Goal: Check status: Verify the current state of an ongoing process or item

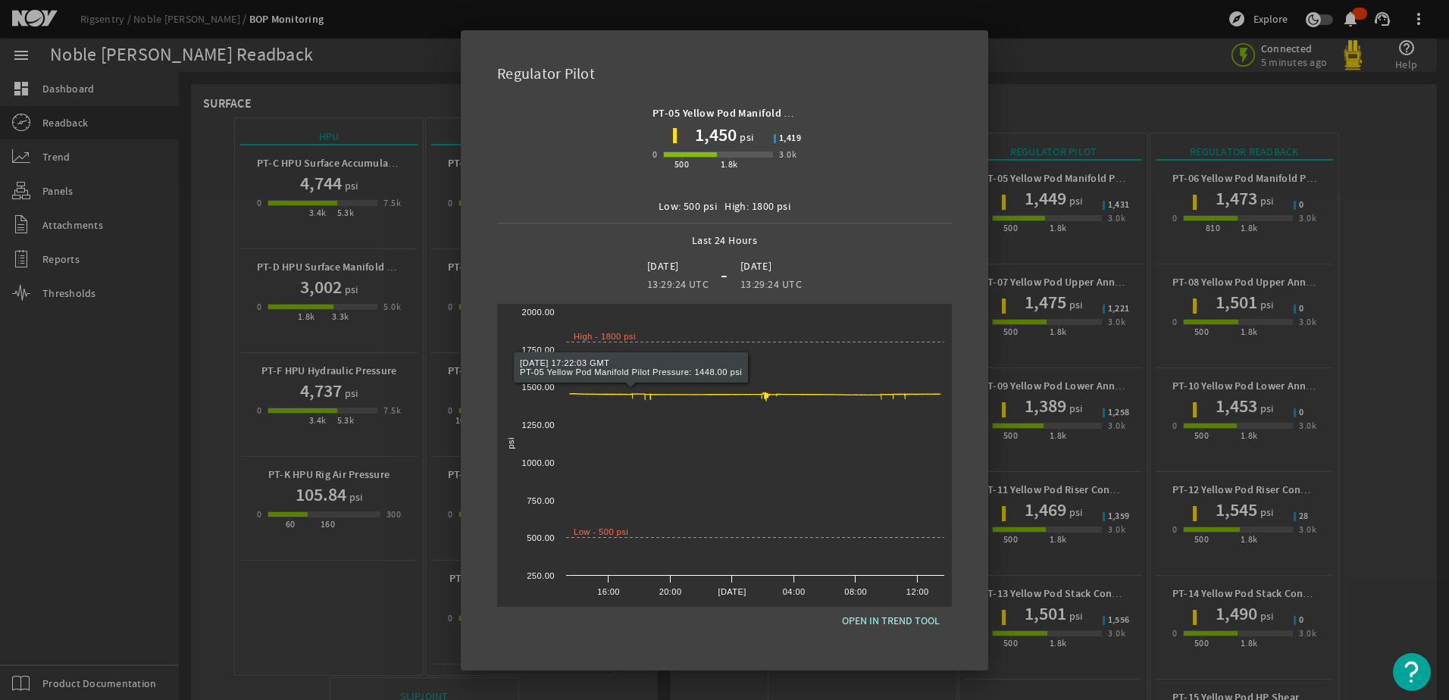
click at [359, 609] on div at bounding box center [724, 350] width 1449 height 700
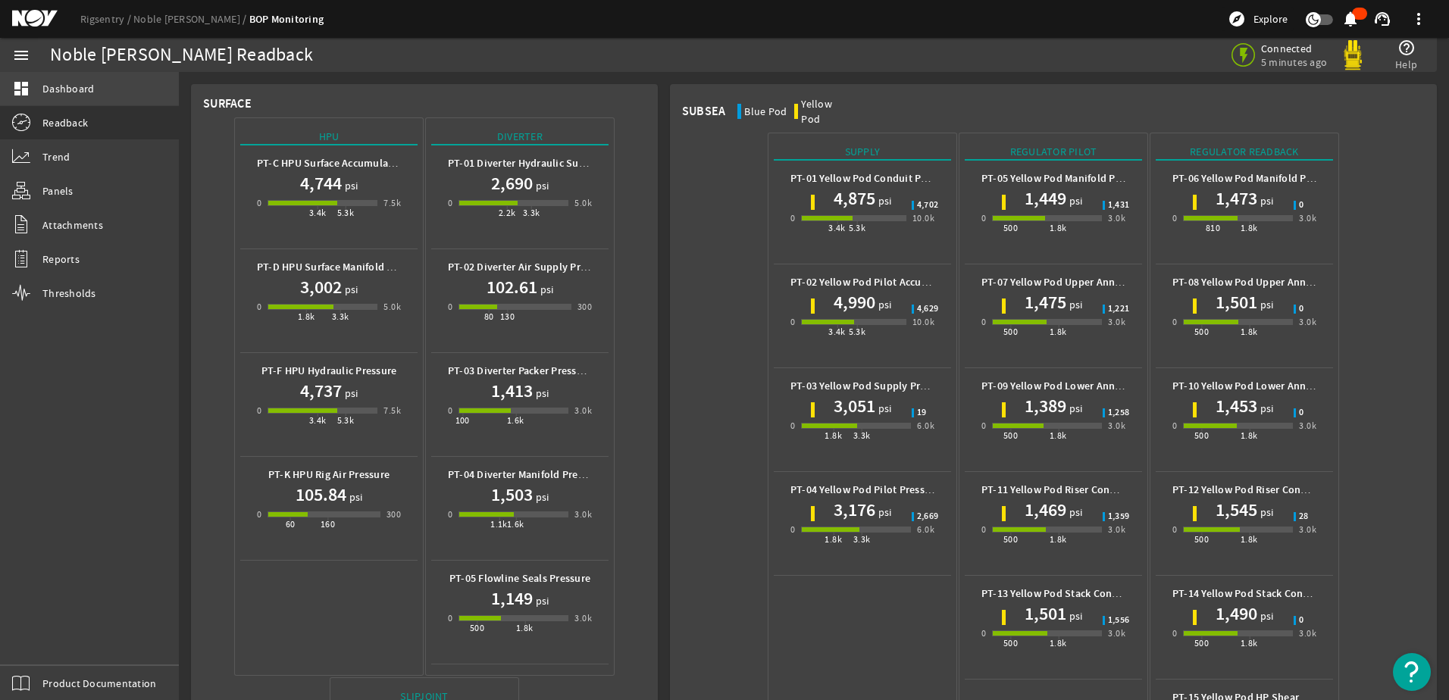
click at [68, 98] on link "dashboard Dashboard" at bounding box center [89, 88] width 179 height 33
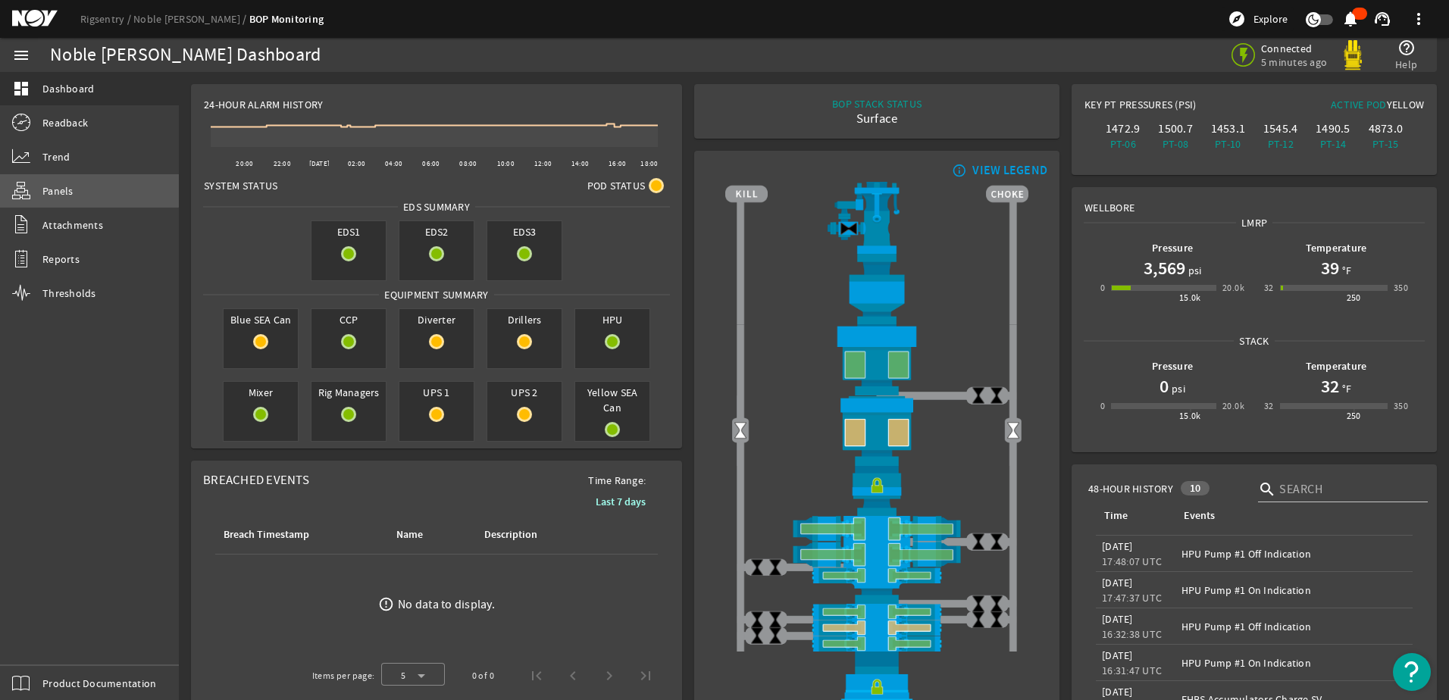
click at [74, 189] on link "Panels" at bounding box center [89, 190] width 179 height 33
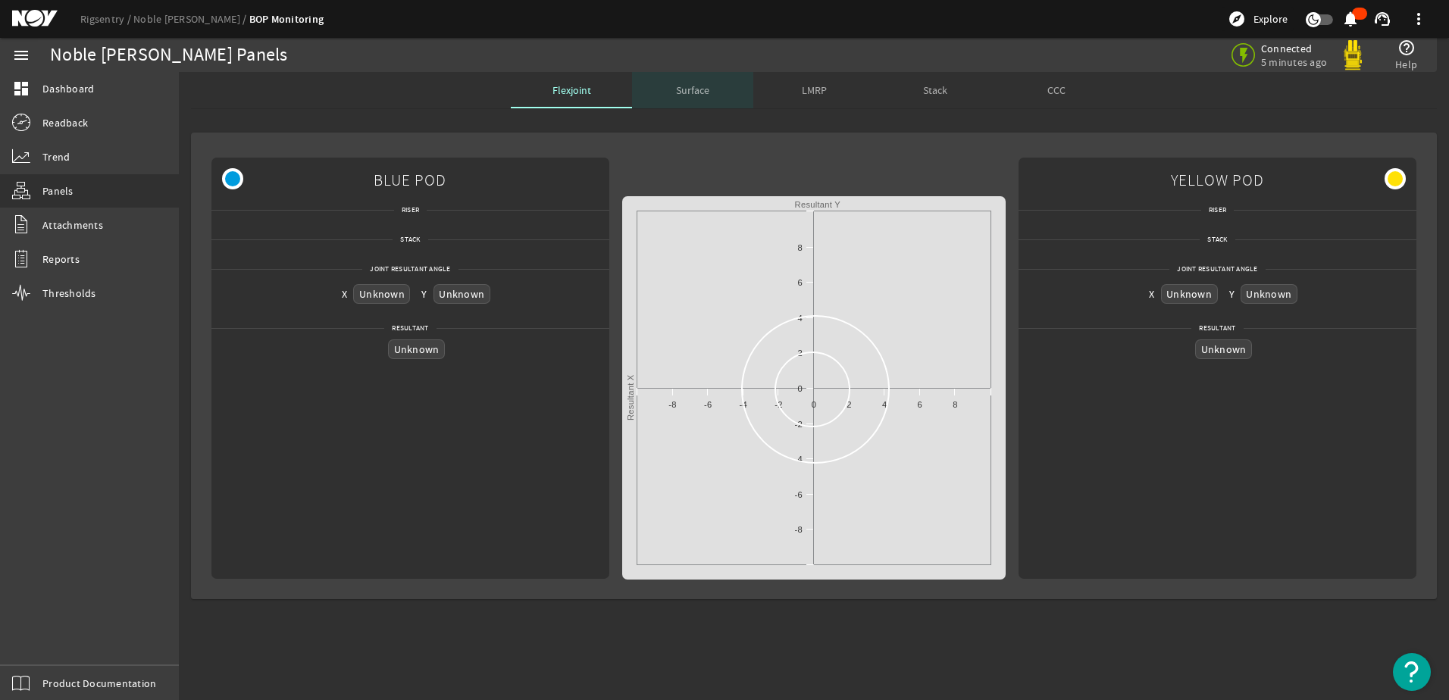
click at [725, 95] on div "Surface" at bounding box center [692, 90] width 121 height 36
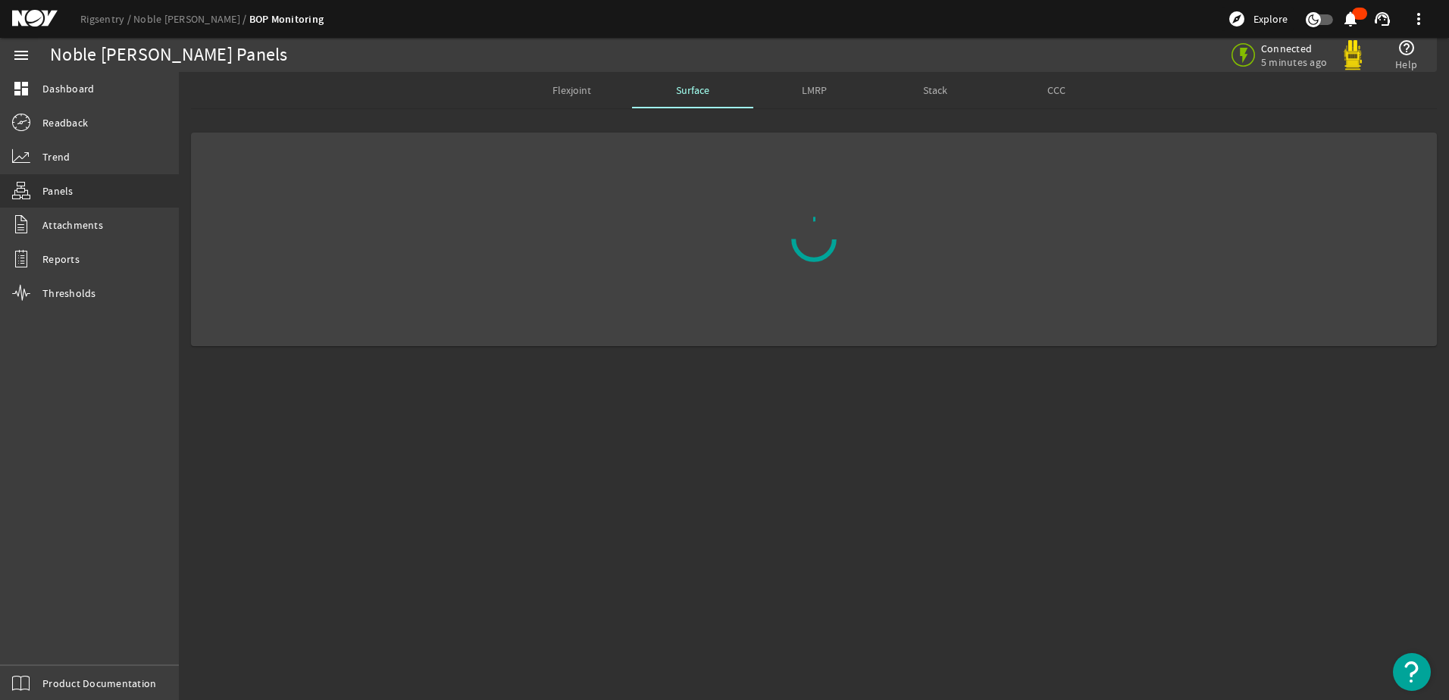
click at [825, 86] on span "LMRP" at bounding box center [814, 90] width 25 height 11
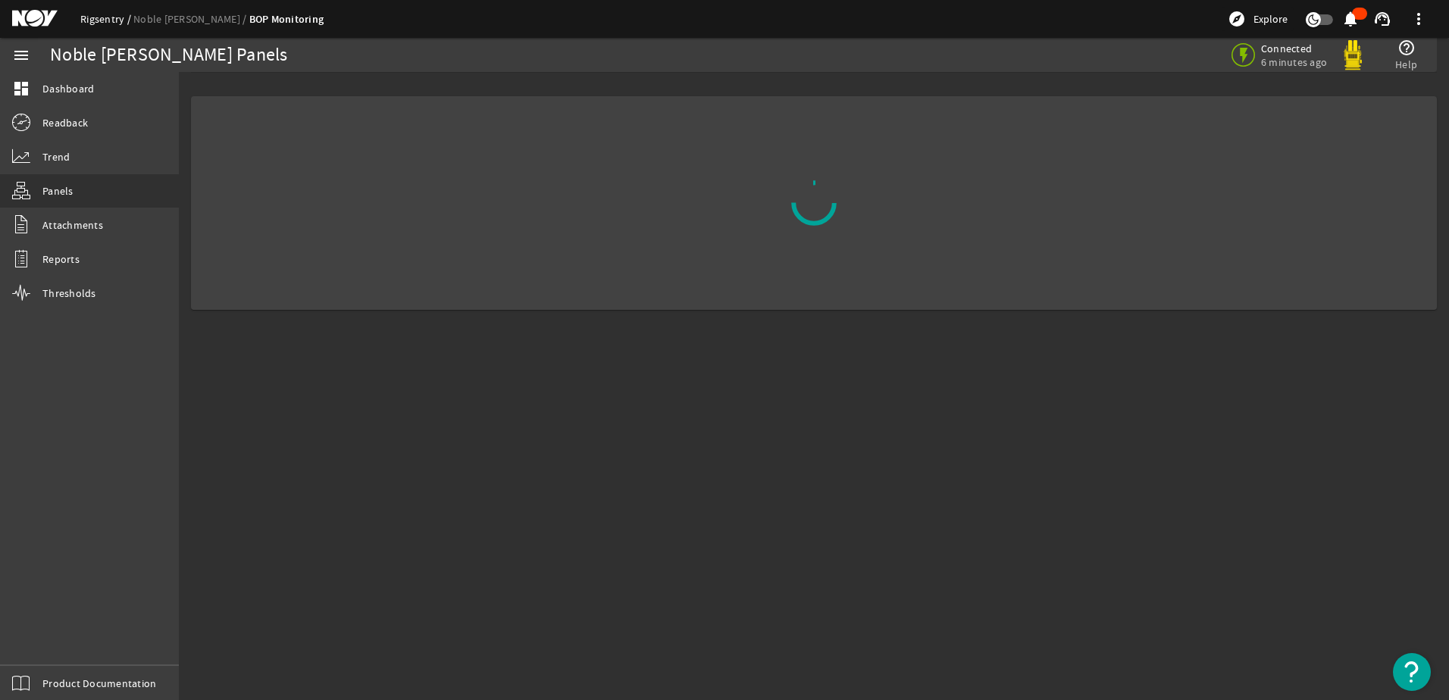
click at [97, 19] on link "Rigsentry" at bounding box center [106, 19] width 53 height 14
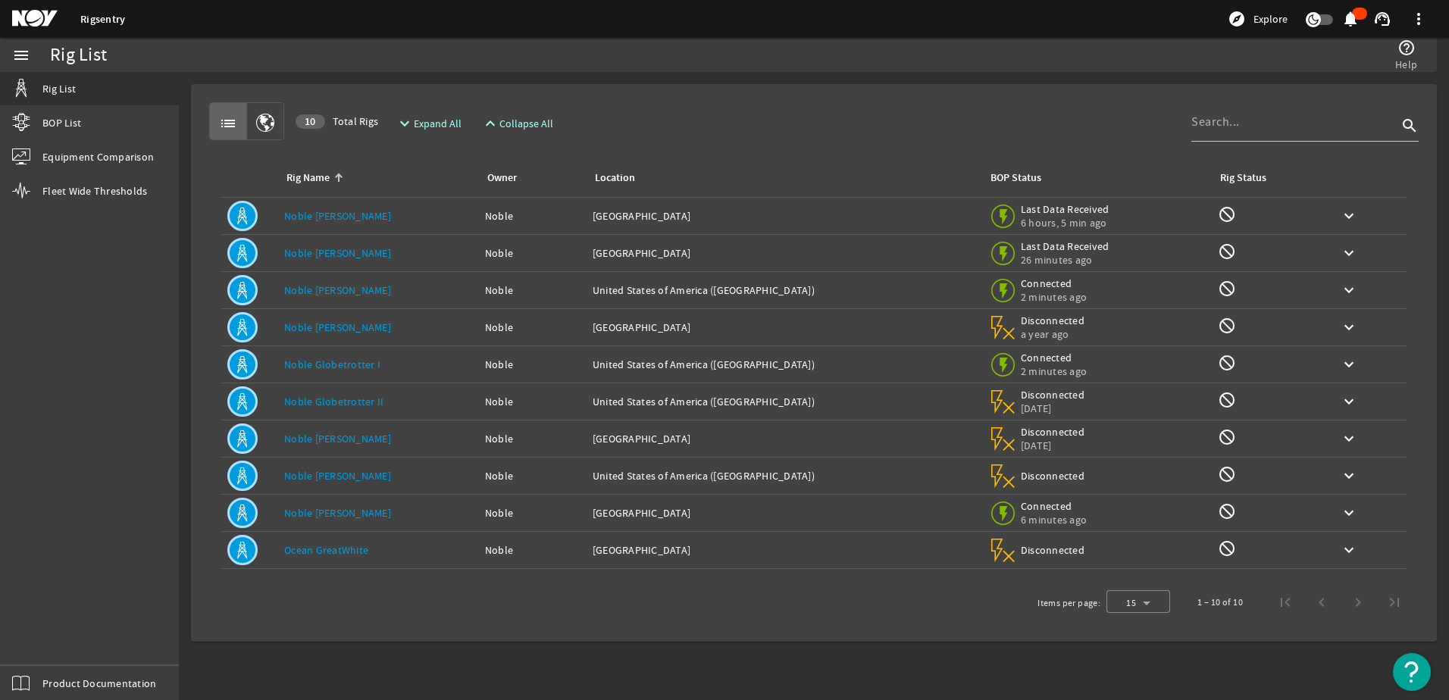
click at [353, 509] on link "Noble [PERSON_NAME]" at bounding box center [337, 513] width 107 height 14
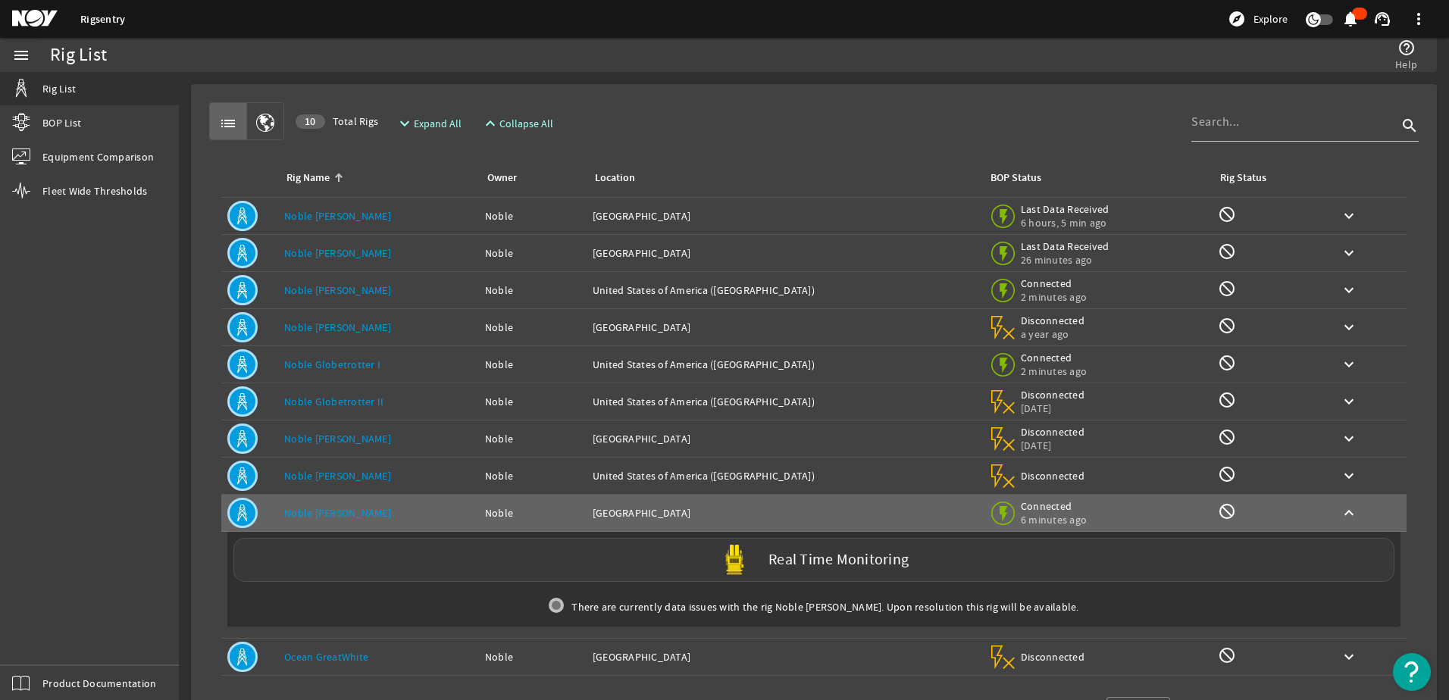
click at [864, 573] on div "Real Time Monitoring" at bounding box center [813, 560] width 1161 height 44
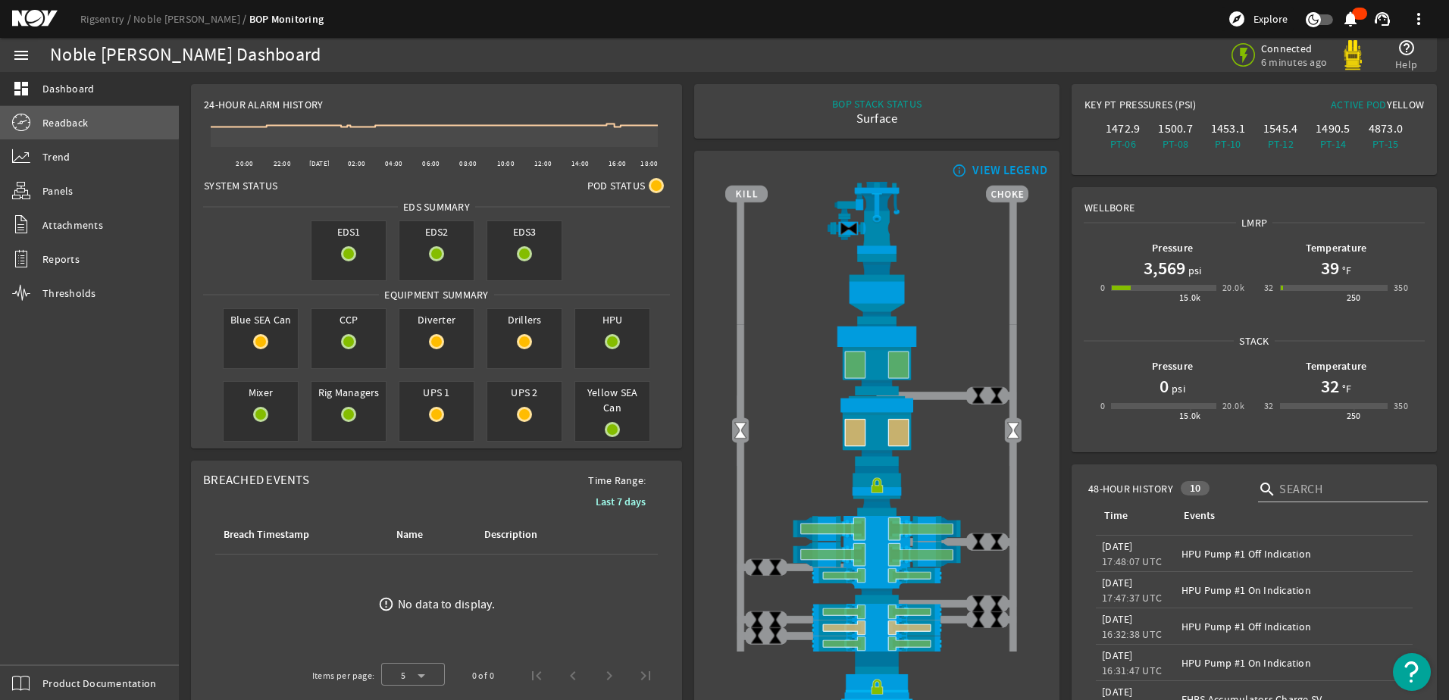
click at [49, 119] on span "Readback" at bounding box center [64, 122] width 45 height 15
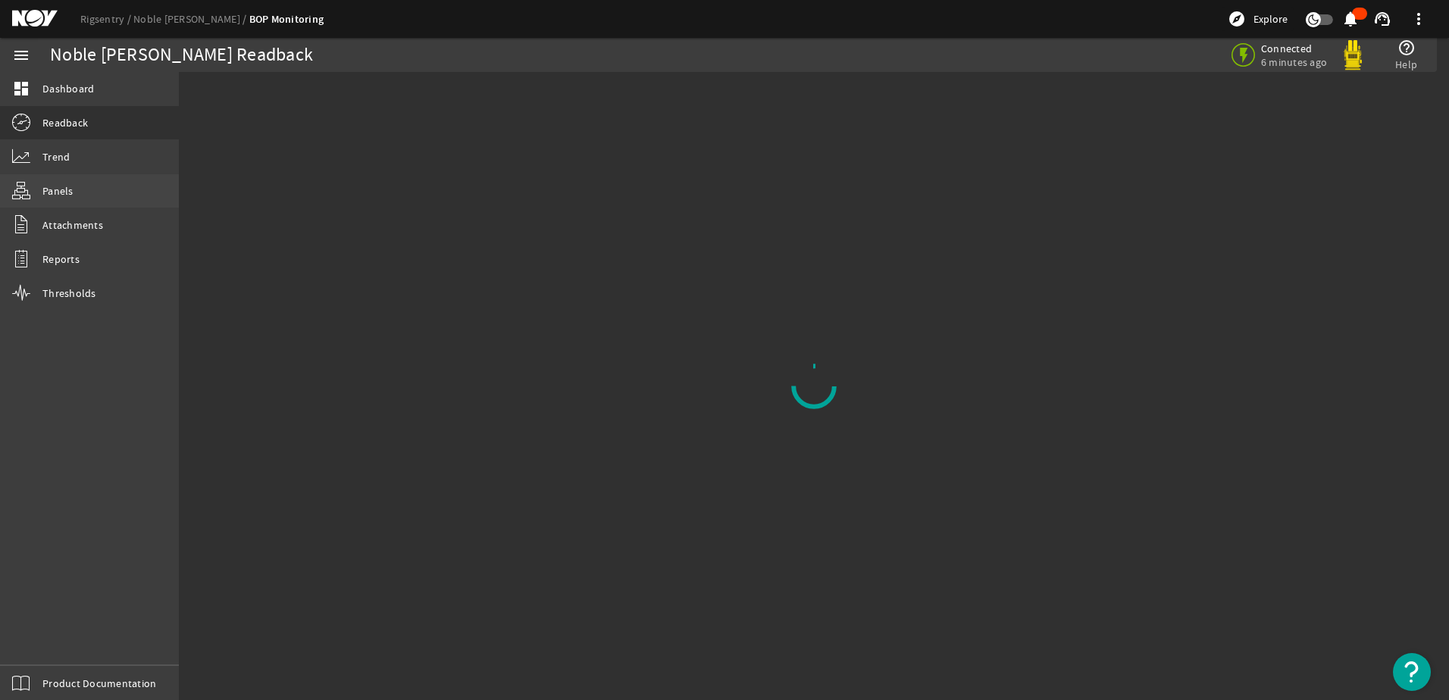
click at [67, 195] on span "Panels" at bounding box center [57, 190] width 31 height 15
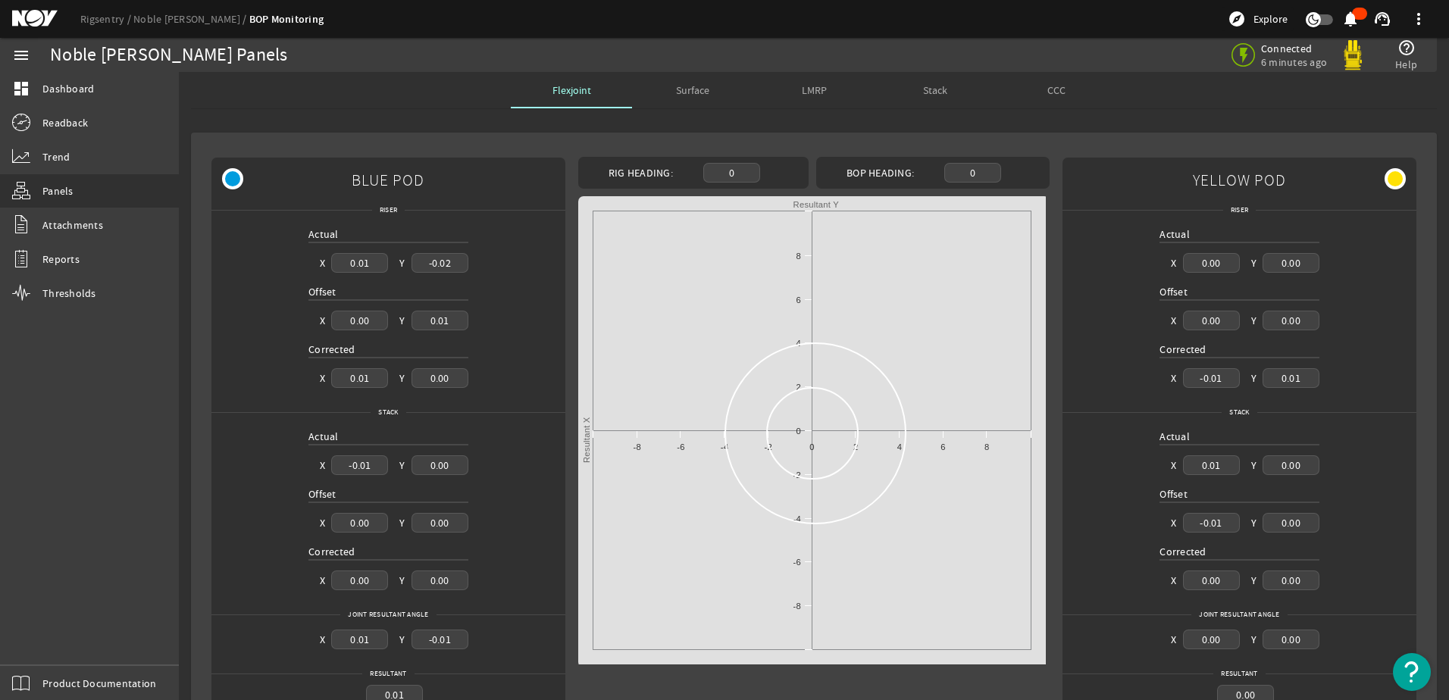
click at [835, 85] on div "LMRP" at bounding box center [813, 90] width 121 height 36
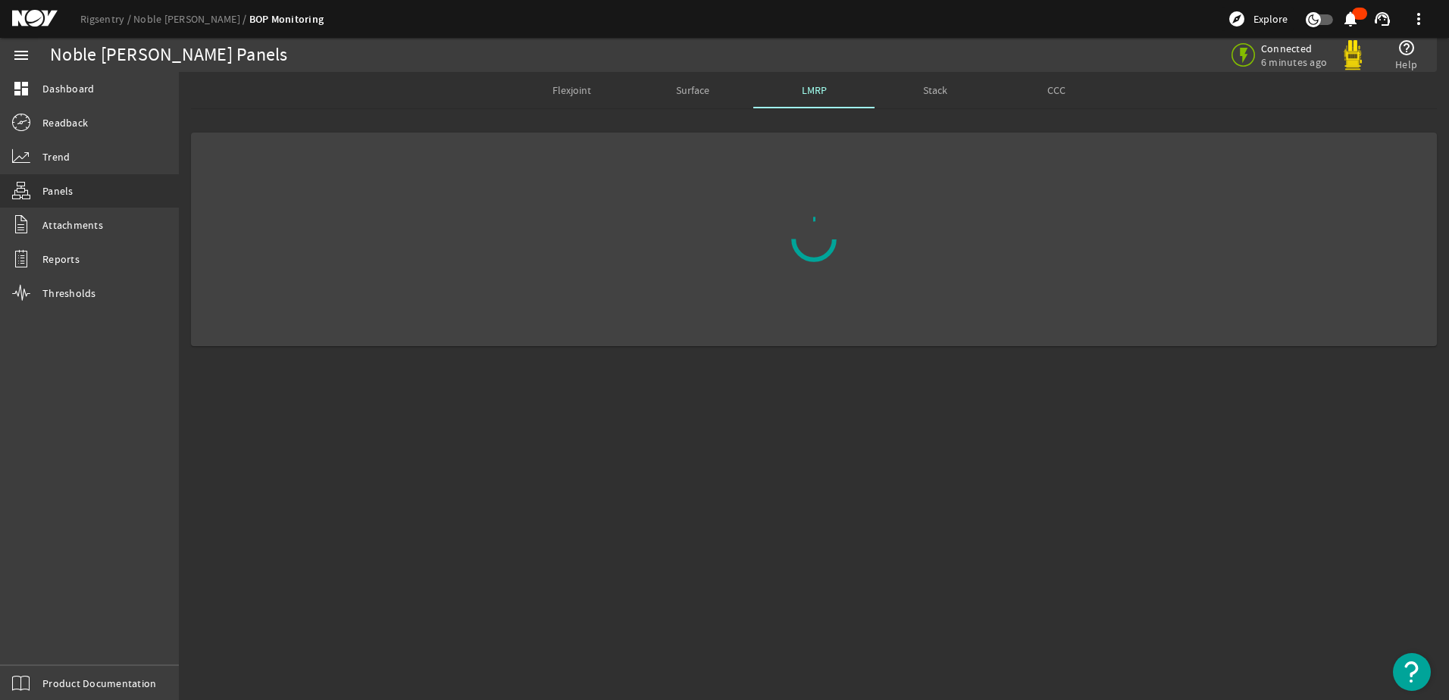
click at [957, 88] on div "Stack" at bounding box center [935, 90] width 121 height 36
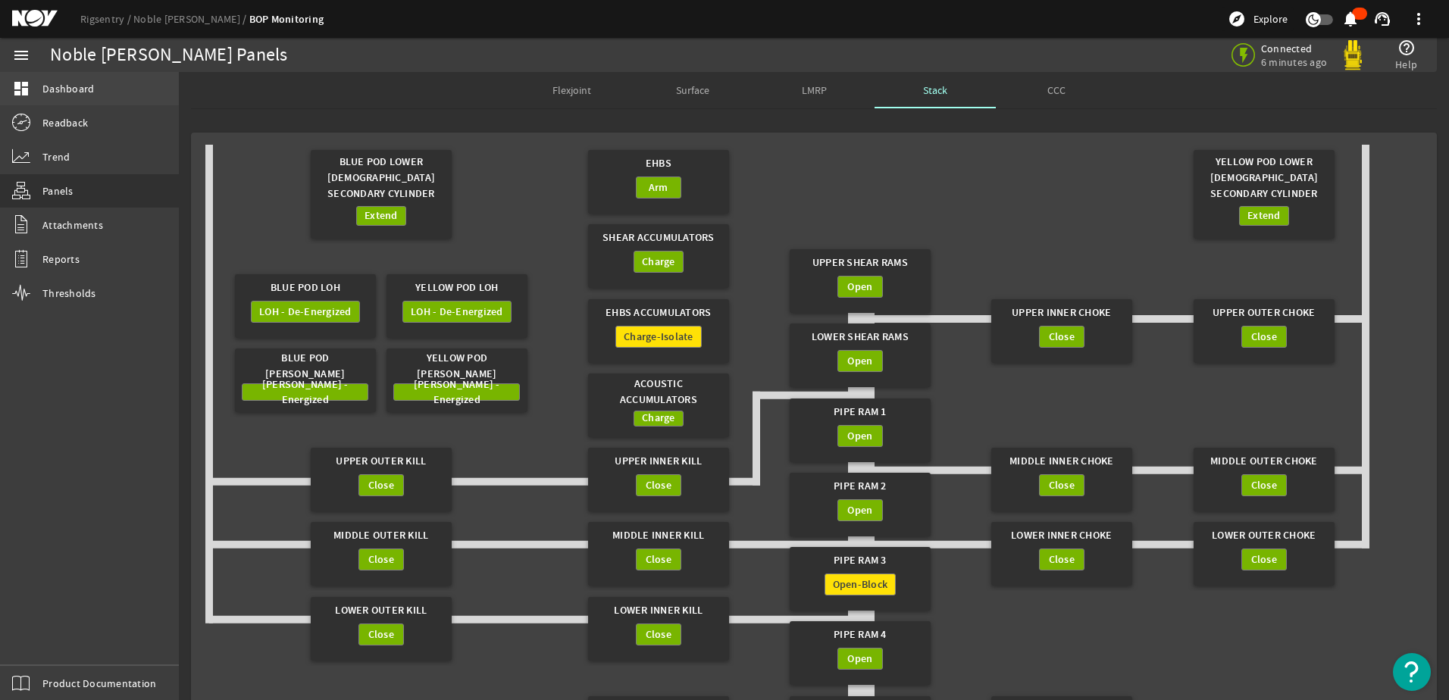
click at [61, 86] on span "Dashboard" at bounding box center [68, 88] width 52 height 15
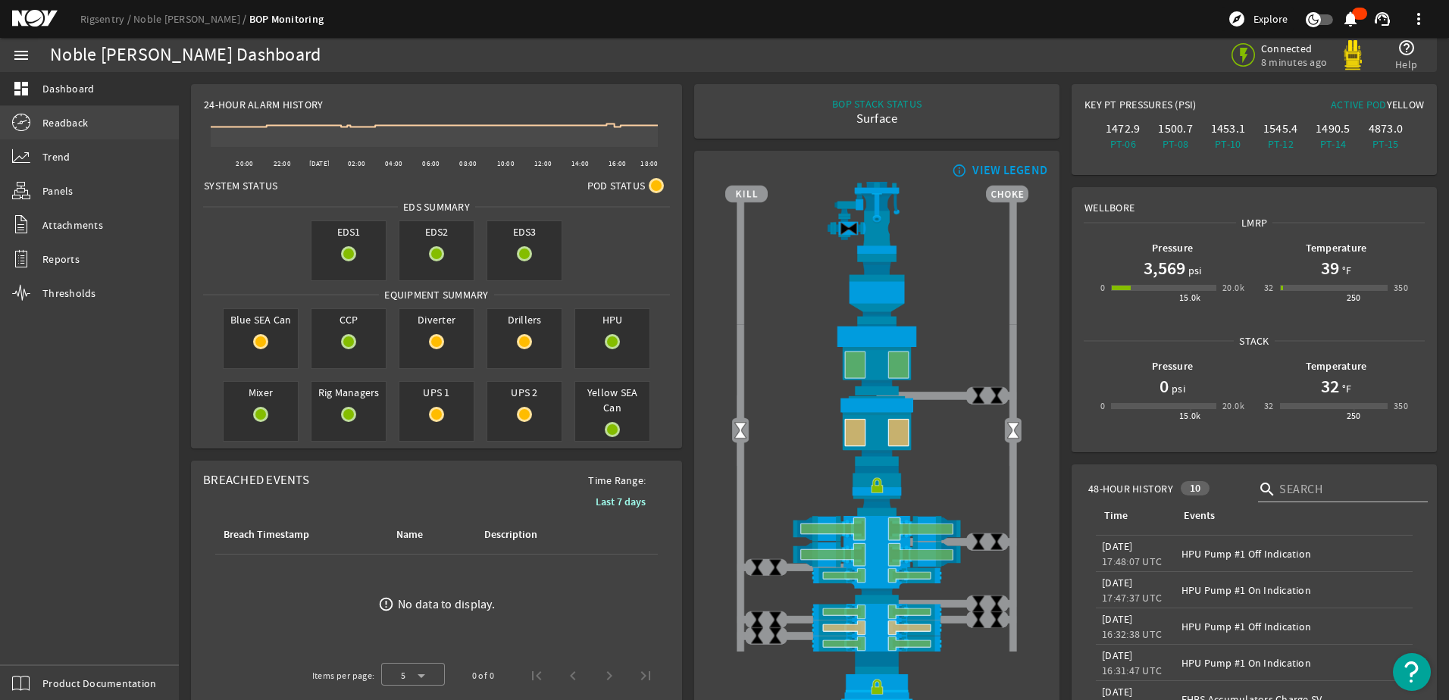
click at [72, 127] on span "Readback" at bounding box center [64, 122] width 45 height 15
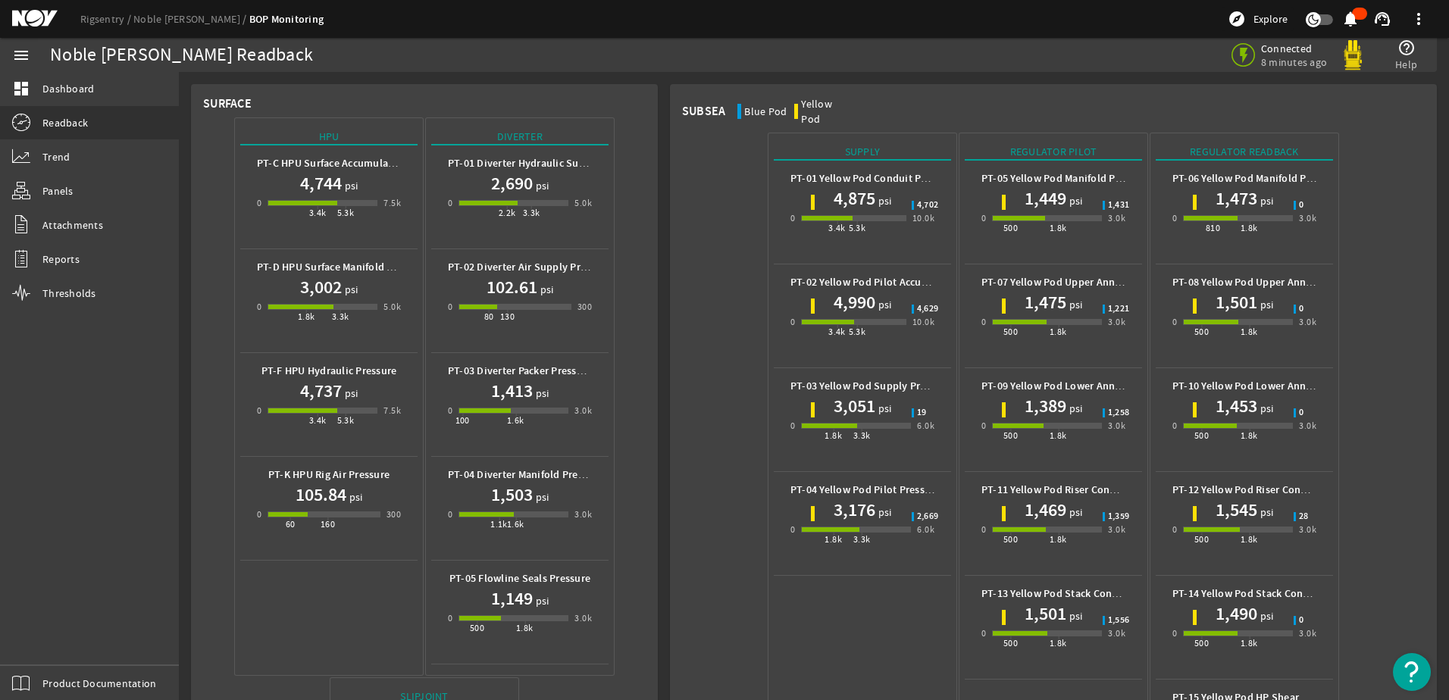
click at [1013, 186] on div "1,449 psi" at bounding box center [1054, 198] width 144 height 24
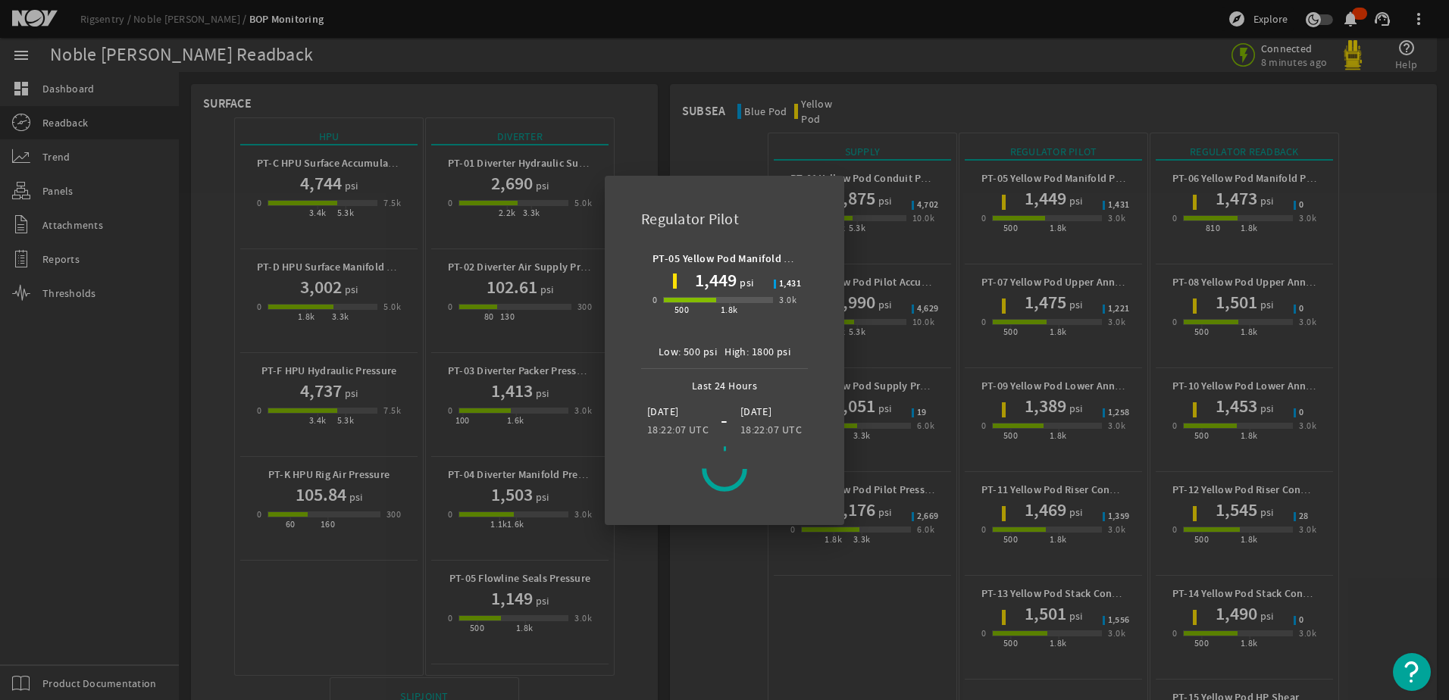
click at [788, 587] on div at bounding box center [724, 350] width 1449 height 700
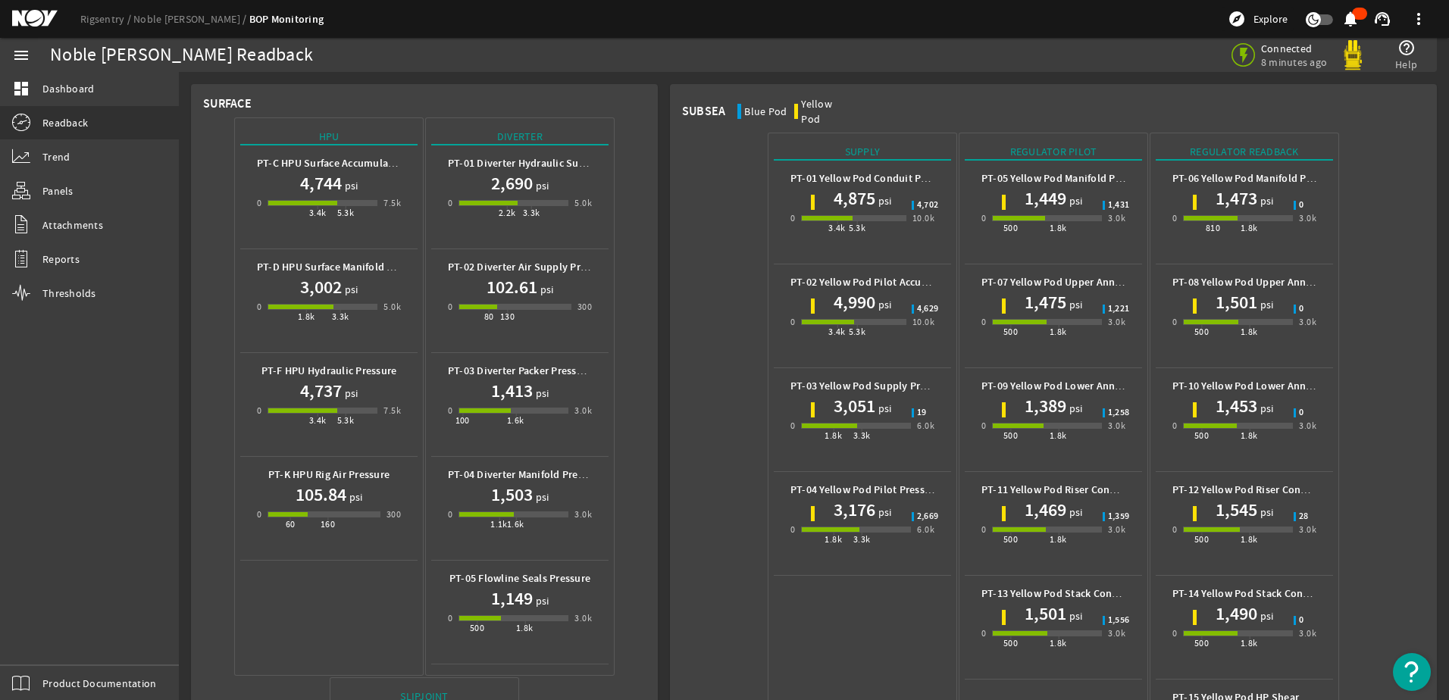
click at [888, 228] on div "PT-01 Yellow Pod Conduit Pressure 4,875 psi 0 3.4k 5.3k 10.0k" at bounding box center [863, 212] width 152 height 91
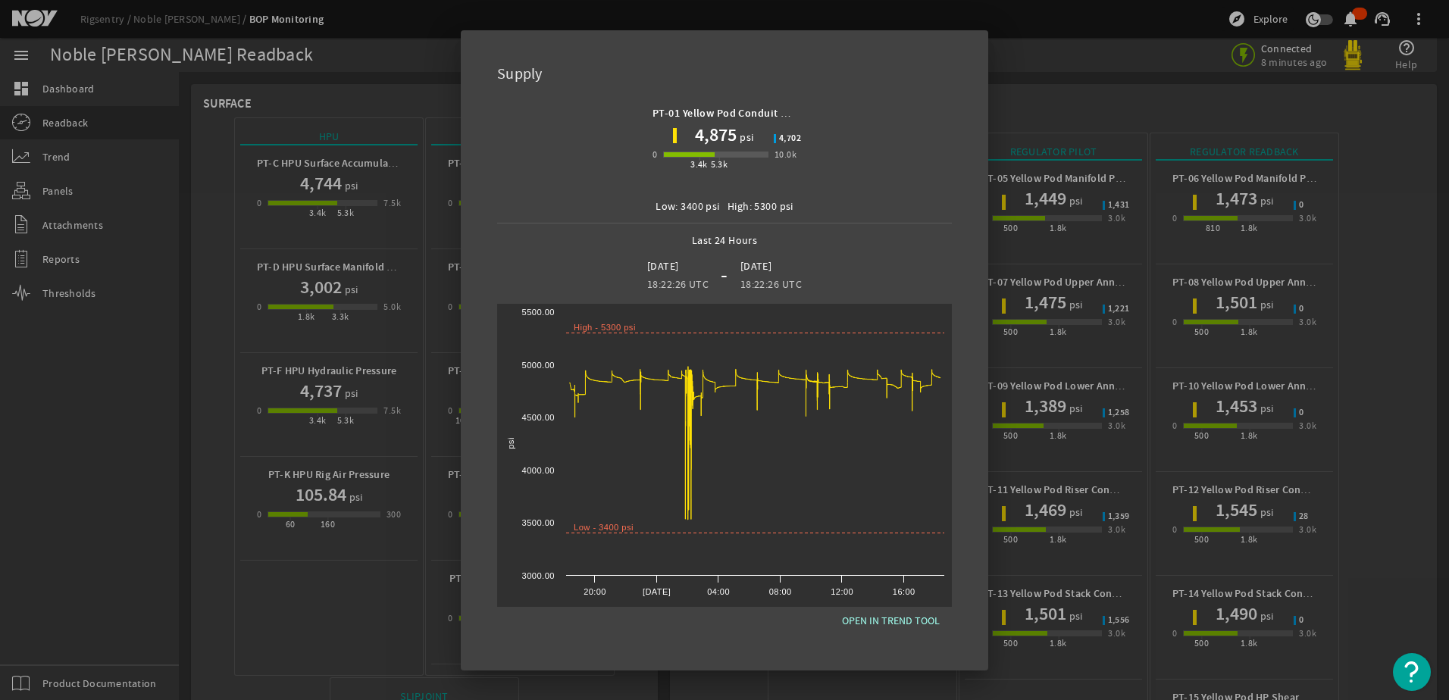
click at [1010, 84] on div at bounding box center [724, 350] width 1449 height 700
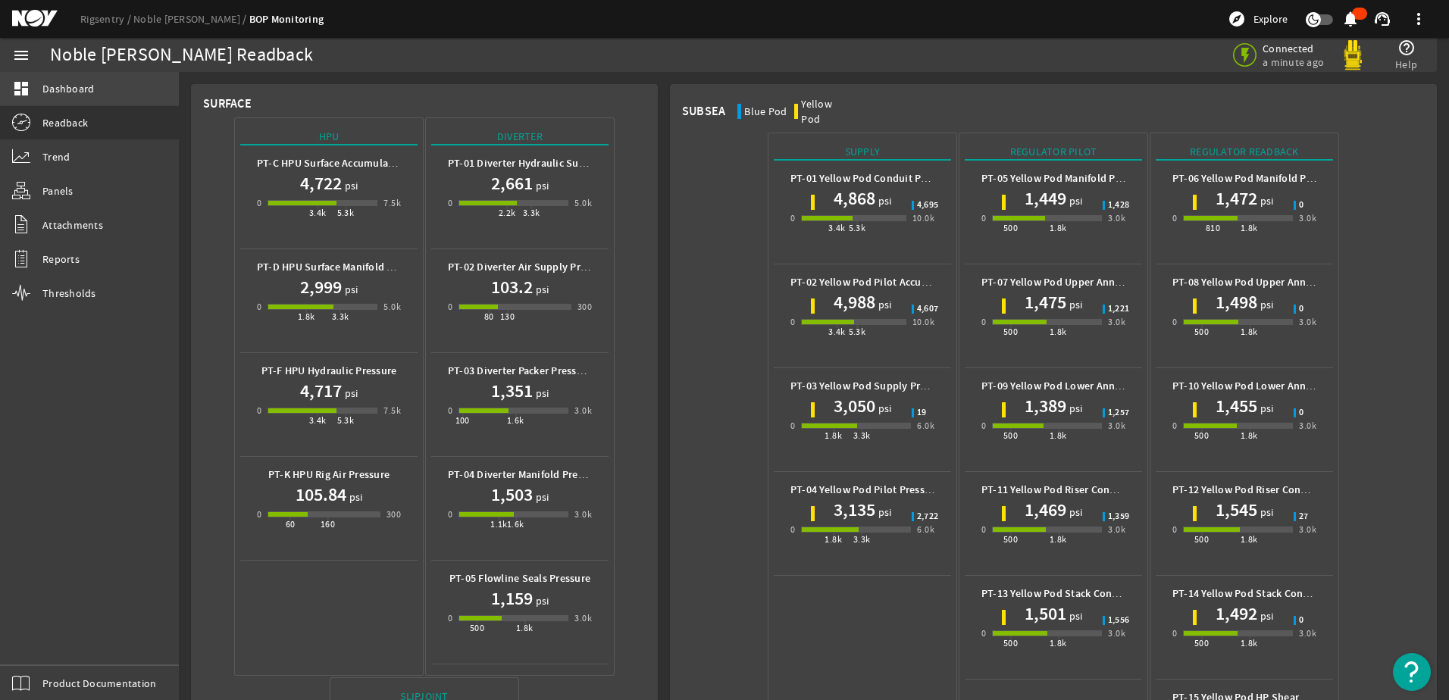
click at [81, 81] on span "Dashboard" at bounding box center [68, 88] width 52 height 15
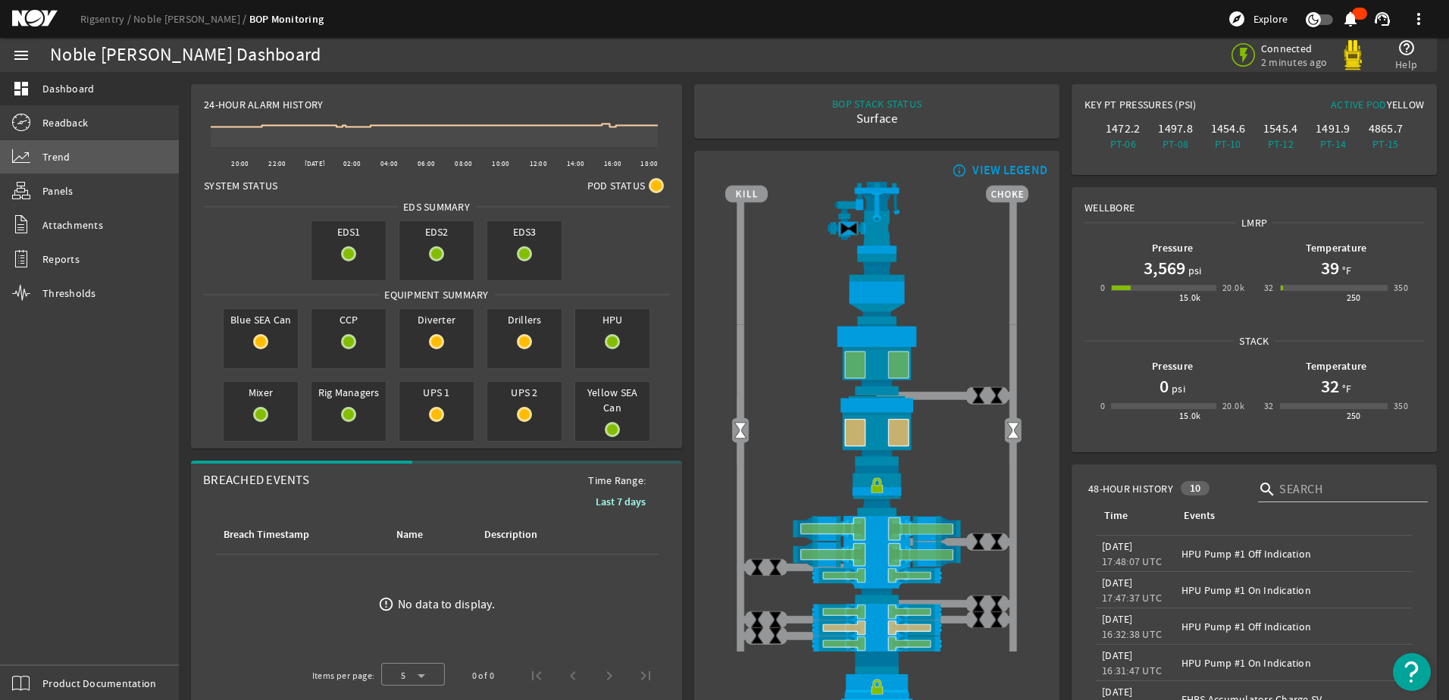
click at [67, 156] on span "Trend" at bounding box center [55, 156] width 27 height 15
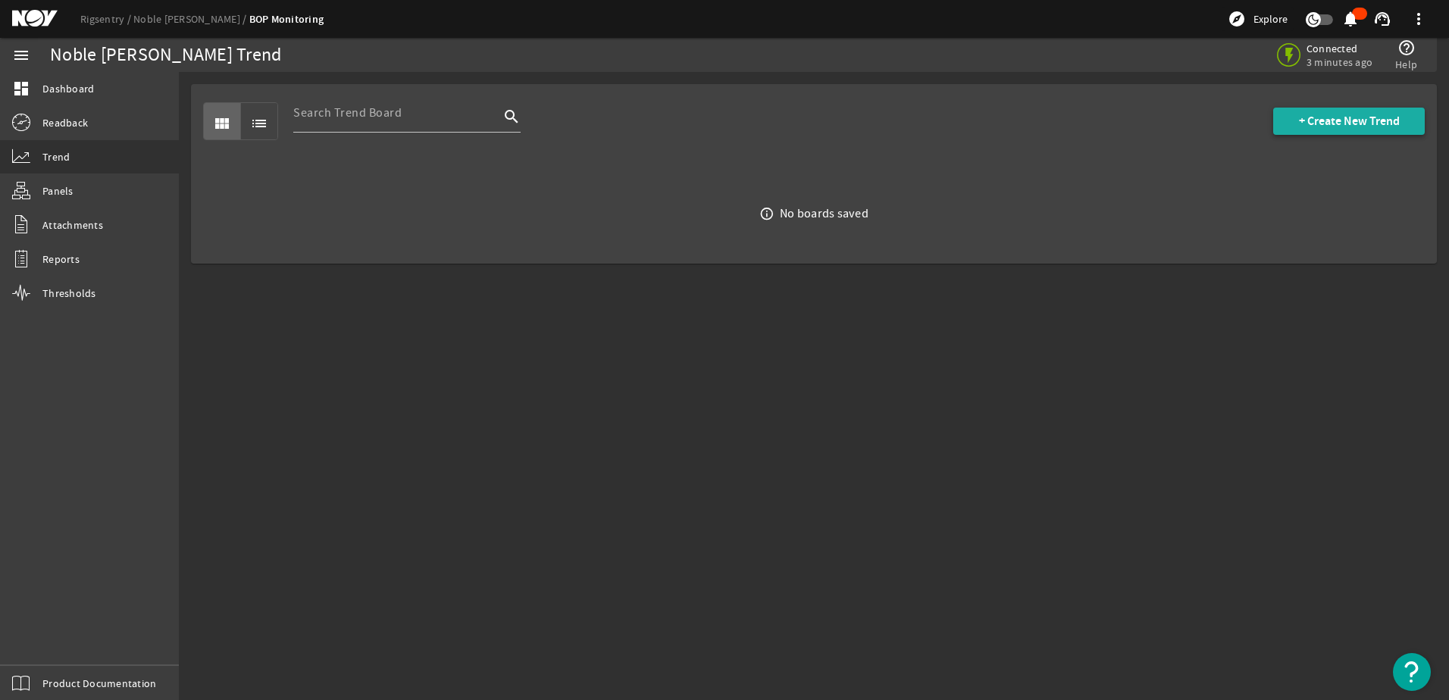
click at [1292, 124] on span at bounding box center [1349, 121] width 152 height 36
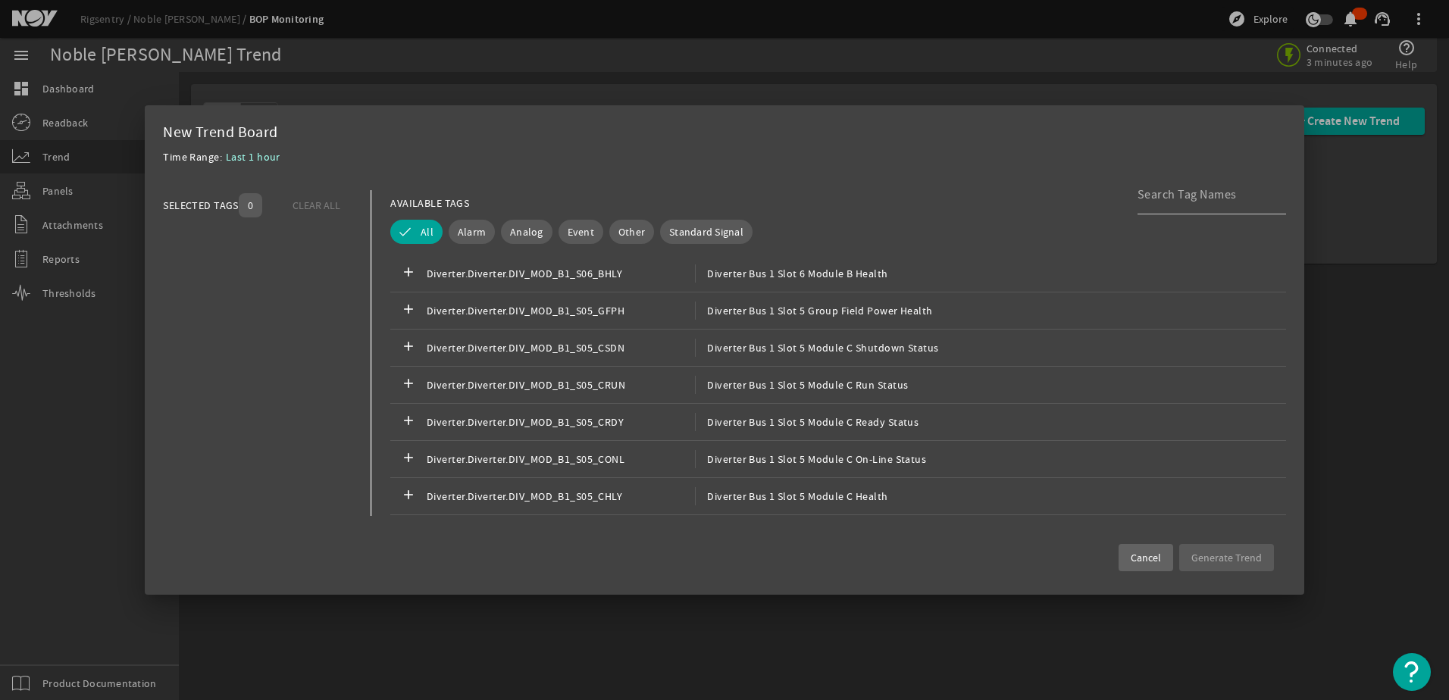
click at [1143, 562] on span "Cancel" at bounding box center [1146, 557] width 30 height 15
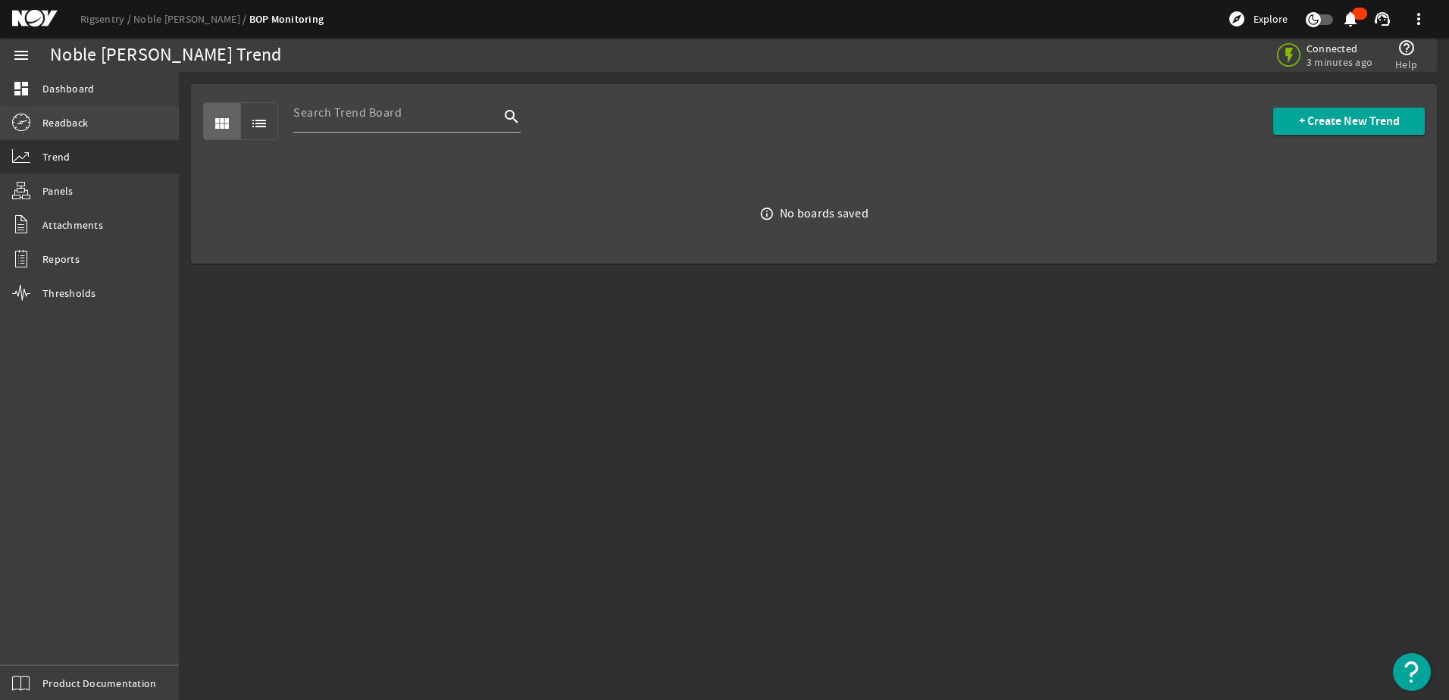
click at [56, 132] on link "Readback" at bounding box center [89, 122] width 179 height 33
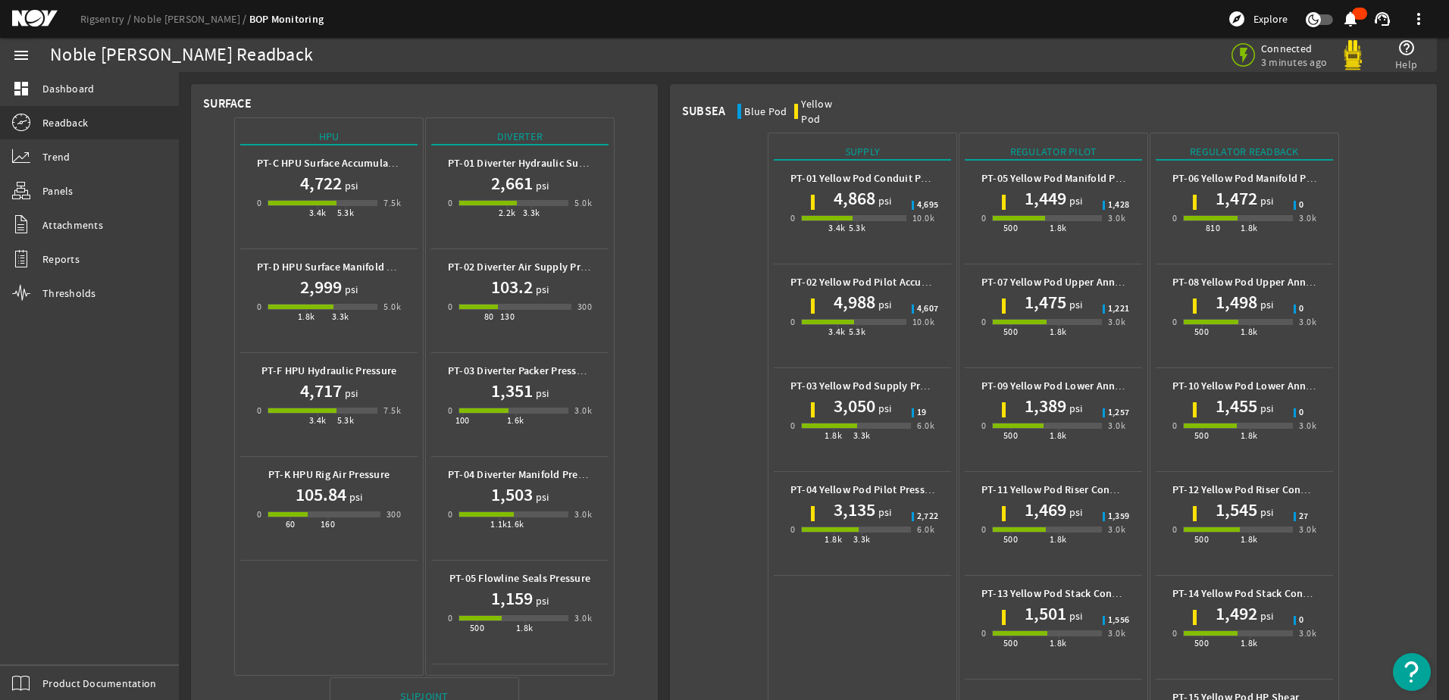
click at [859, 186] on h1 "4,868" at bounding box center [855, 198] width 42 height 24
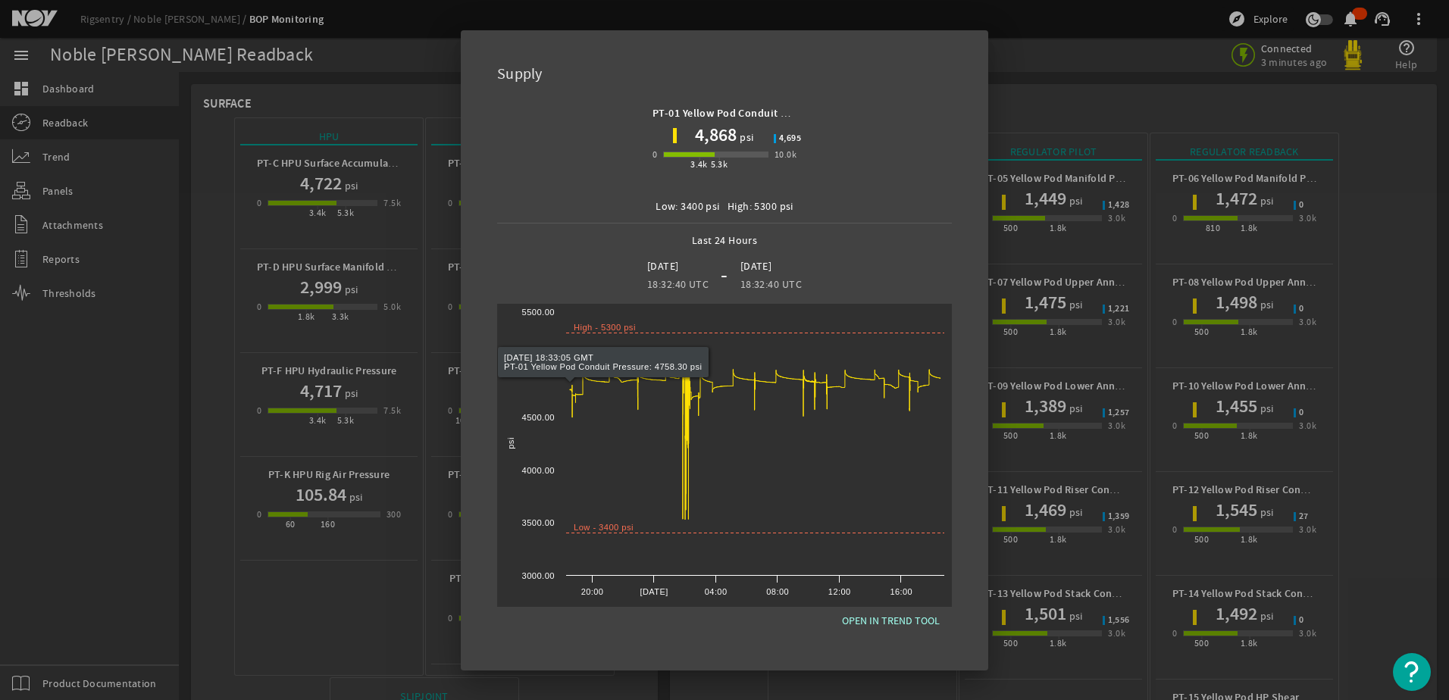
click at [384, 627] on div at bounding box center [724, 350] width 1449 height 700
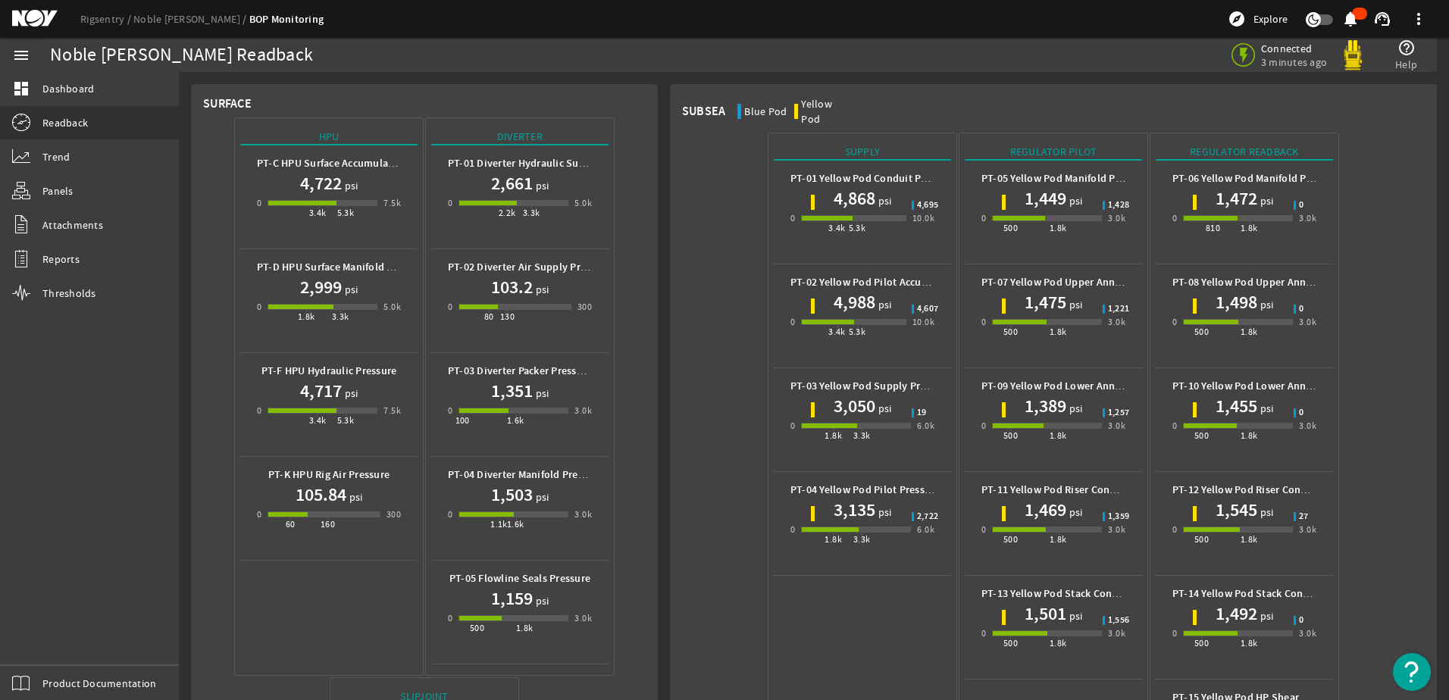
click at [478, 506] on div "1,503 psi" at bounding box center [520, 495] width 144 height 24
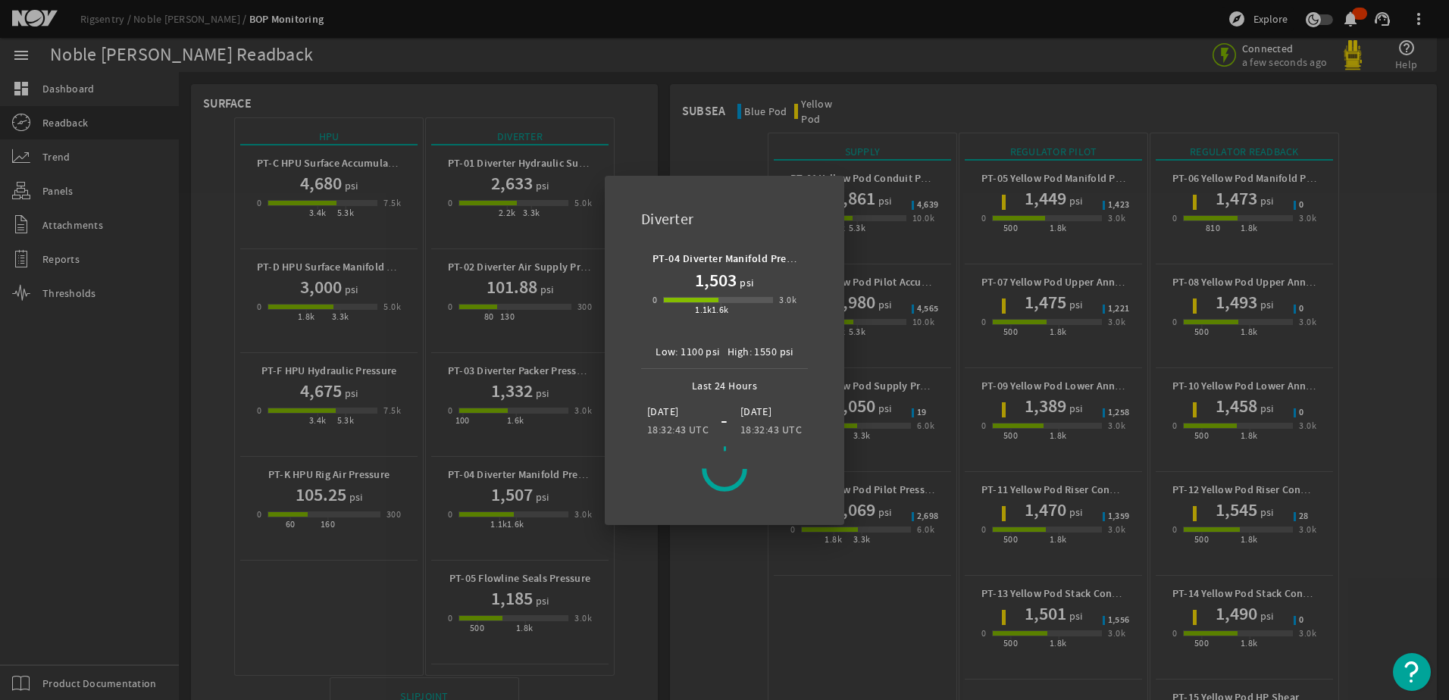
click at [715, 135] on div at bounding box center [724, 350] width 1449 height 700
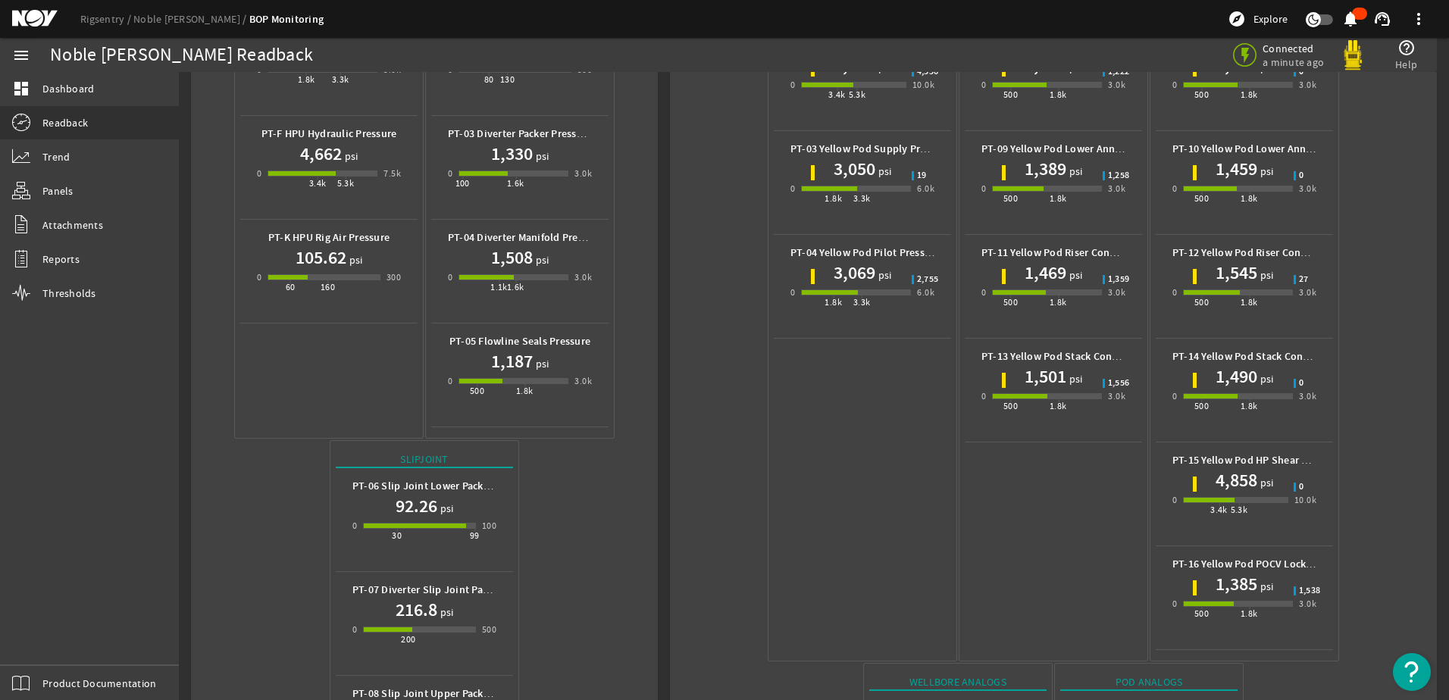
scroll to position [379, 0]
